Goal: Find specific page/section

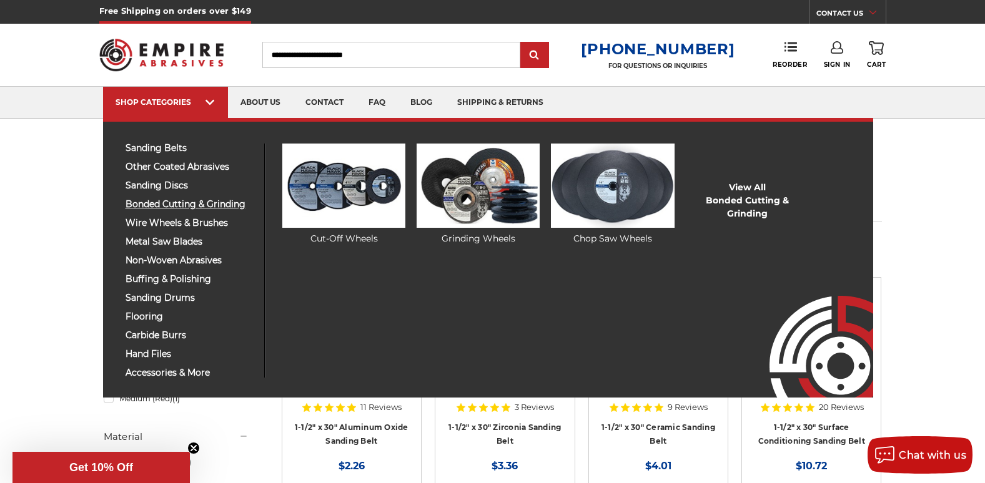
click at [160, 207] on span "bonded cutting & grinding" at bounding box center [190, 204] width 129 height 9
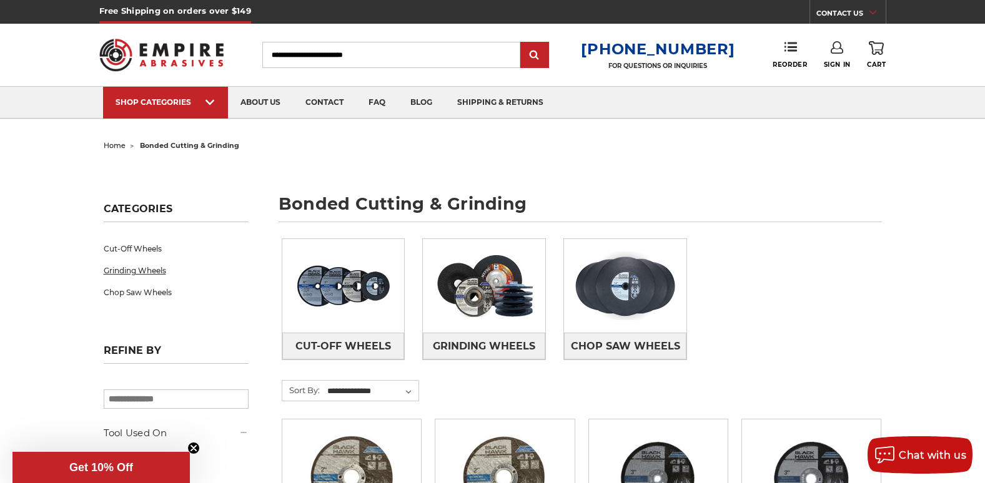
click at [149, 268] on link "Grinding Wheels" at bounding box center [176, 271] width 145 height 22
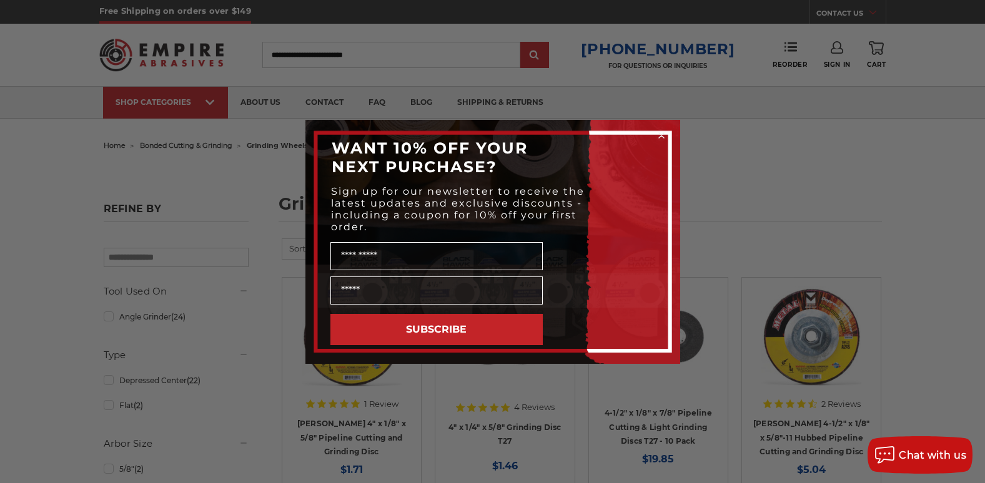
click at [664, 134] on circle "Close dialog" at bounding box center [661, 135] width 12 height 12
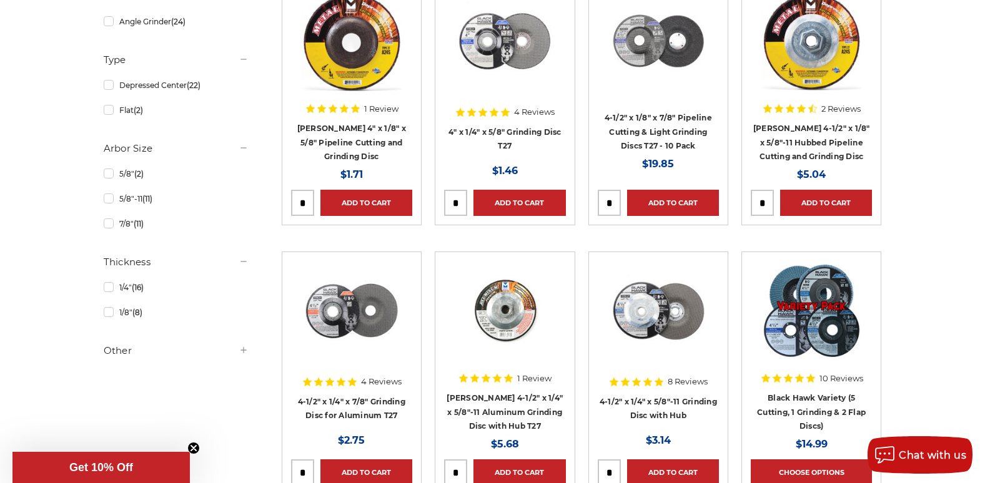
scroll to position [305, 0]
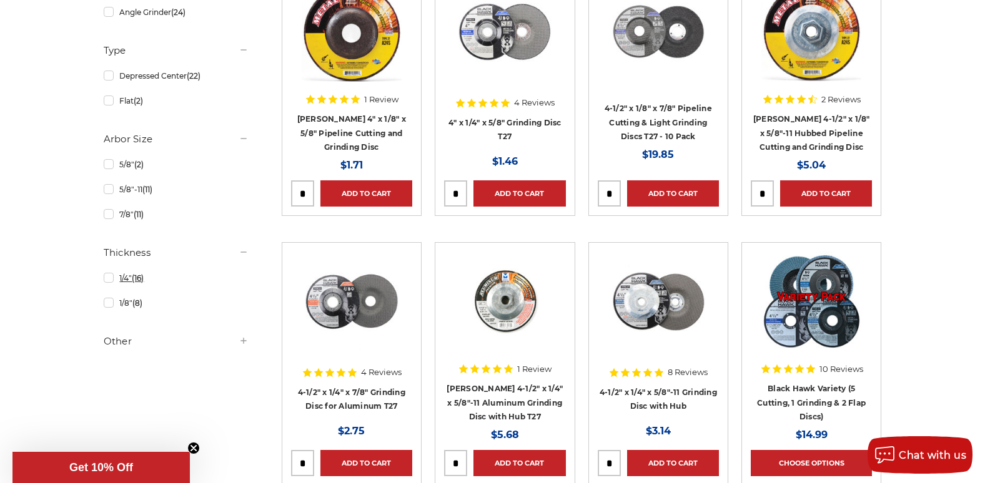
click at [104, 278] on link "1/4" (16)" at bounding box center [176, 278] width 145 height 22
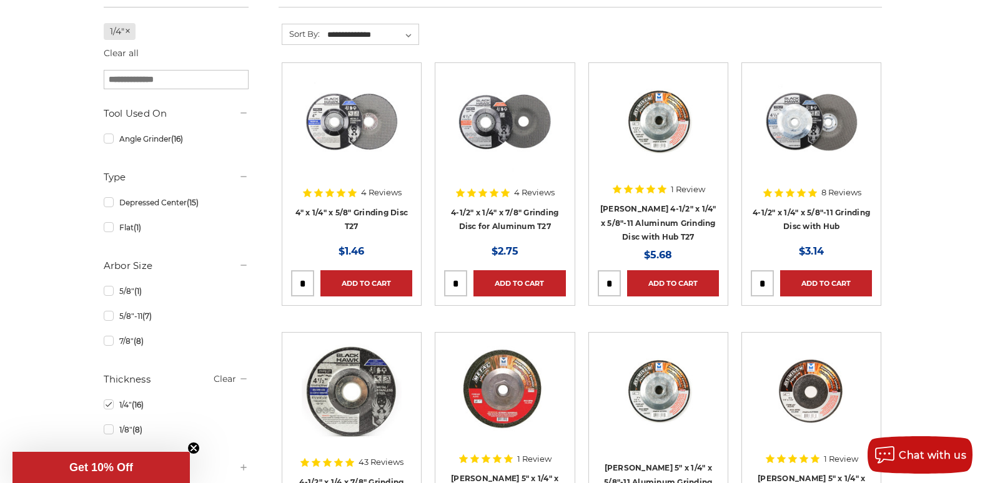
scroll to position [213, 0]
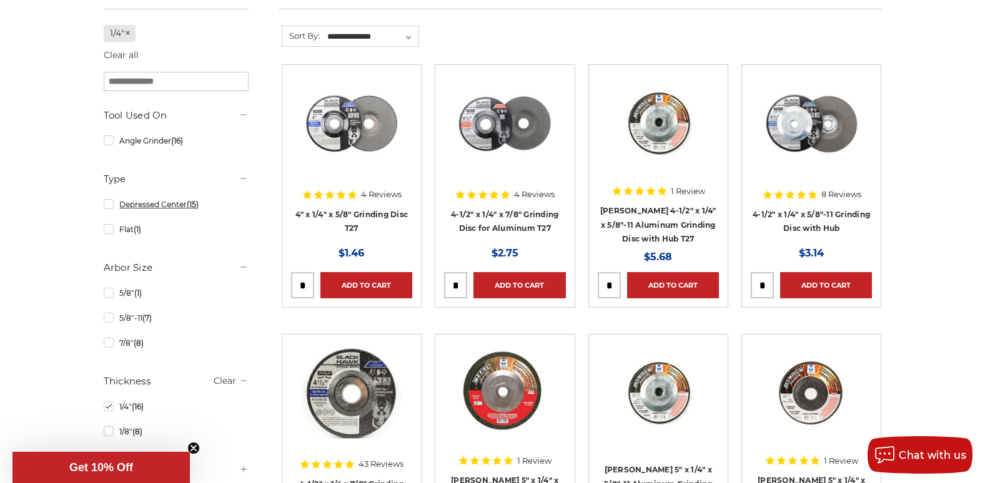
click at [108, 208] on link "Depressed Center (15)" at bounding box center [176, 205] width 145 height 22
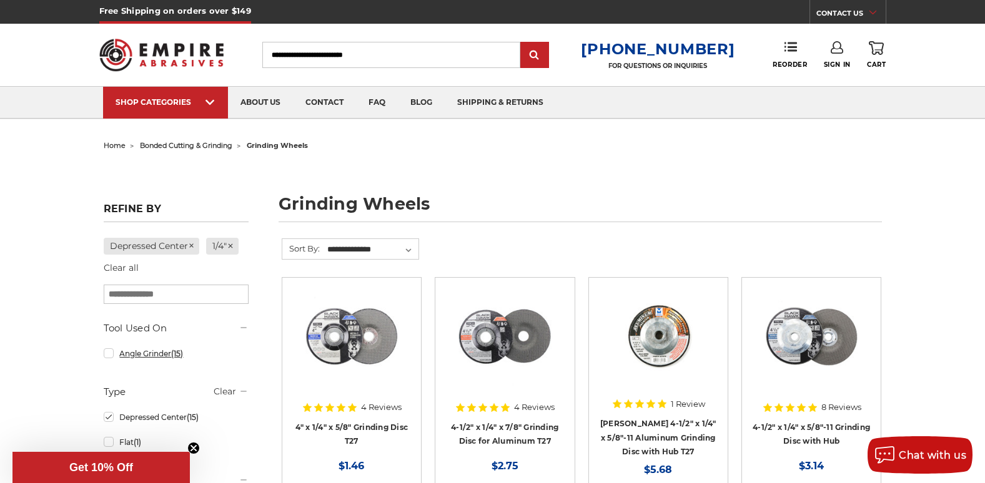
click at [104, 356] on link "Angle Grinder (15)" at bounding box center [176, 354] width 145 height 22
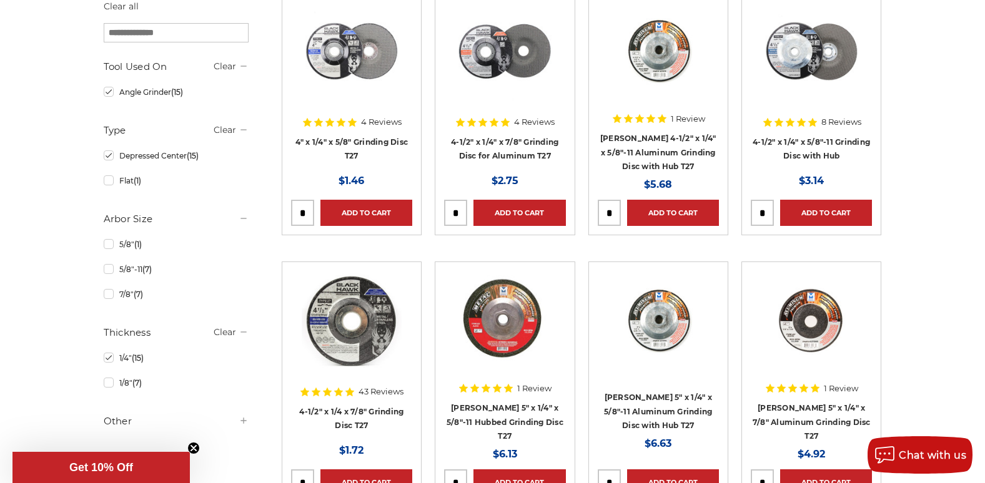
scroll to position [297, 0]
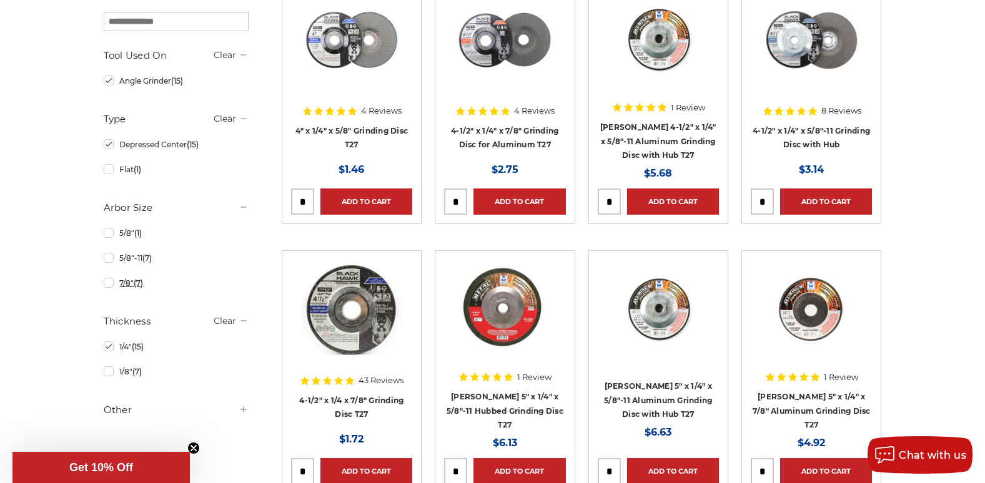
click at [107, 285] on link "7/8" (7)" at bounding box center [176, 283] width 145 height 22
